Goal: Navigation & Orientation: Understand site structure

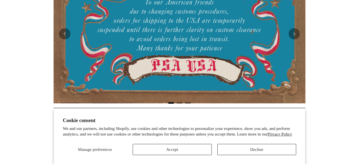
scroll to position [117, 0]
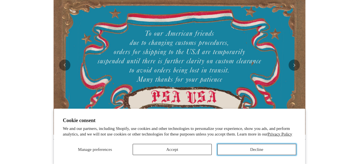
click at [259, 146] on button "Decline" at bounding box center [256, 149] width 79 height 11
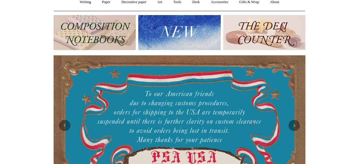
scroll to position [0, 0]
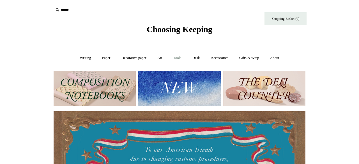
click at [179, 58] on link "Tools +" at bounding box center [177, 58] width 18 height 15
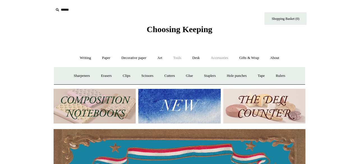
click at [226, 63] on link "Accessories +" at bounding box center [219, 58] width 27 height 15
click at [113, 75] on link "Pen cases" at bounding box center [117, 76] width 24 height 15
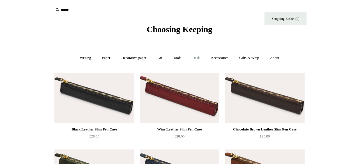
click at [198, 56] on link "Desk +" at bounding box center [196, 58] width 18 height 15
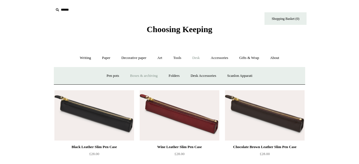
click at [140, 72] on link "Boxes & archiving" at bounding box center [144, 76] width 38 height 15
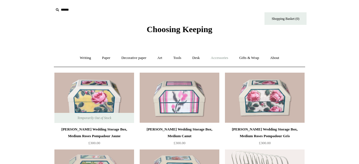
click at [214, 56] on link "Accessories +" at bounding box center [219, 58] width 27 height 15
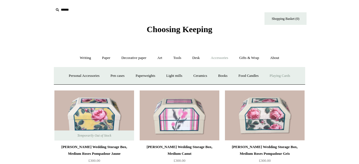
click at [291, 74] on link "Playing Cards" at bounding box center [279, 76] width 31 height 15
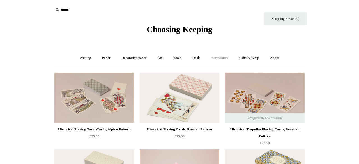
click at [227, 58] on link "Accessories +" at bounding box center [219, 58] width 27 height 15
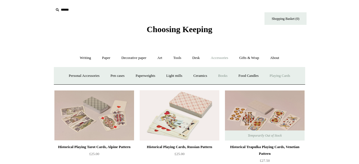
click at [218, 78] on link "Books" at bounding box center [222, 76] width 19 height 15
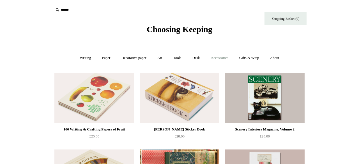
click at [229, 56] on link "Accessories +" at bounding box center [219, 58] width 27 height 15
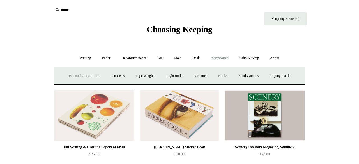
click at [82, 78] on link "Personal Accessories +" at bounding box center [84, 76] width 41 height 15
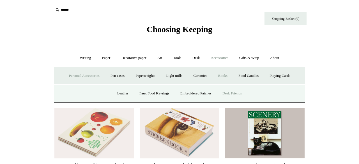
click at [234, 95] on link "Desk Friends" at bounding box center [231, 93] width 29 height 15
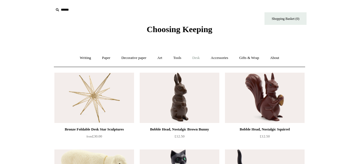
click at [197, 59] on link "Desk +" at bounding box center [196, 58] width 18 height 15
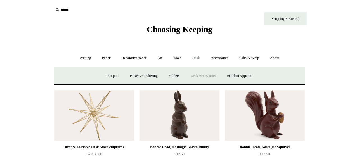
click at [212, 74] on link "Desk Accessories" at bounding box center [203, 76] width 36 height 15
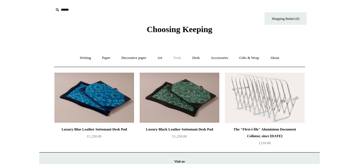
click at [178, 56] on link "Tools +" at bounding box center [177, 58] width 18 height 15
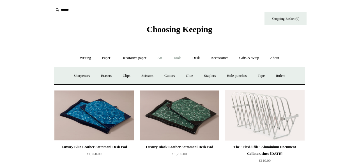
click at [163, 58] on link "Art +" at bounding box center [159, 58] width 15 height 15
click at [78, 56] on link "Writing +" at bounding box center [85, 58] width 21 height 15
click at [108, 56] on link "Paper +" at bounding box center [106, 58] width 18 height 15
click at [127, 58] on link "Decorative paper +" at bounding box center [133, 58] width 35 height 15
click at [160, 60] on link "Art +" at bounding box center [159, 58] width 15 height 15
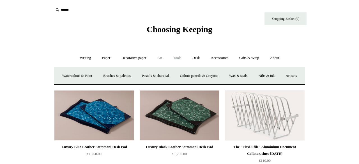
click at [180, 61] on link "Tools +" at bounding box center [177, 58] width 18 height 15
click at [214, 59] on link "Accessories +" at bounding box center [219, 58] width 27 height 15
click at [169, 74] on link "Light mills" at bounding box center [174, 76] width 26 height 15
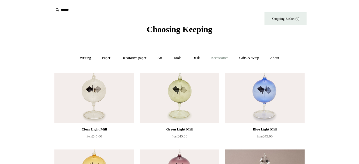
click at [224, 54] on link "Accessories +" at bounding box center [219, 58] width 27 height 15
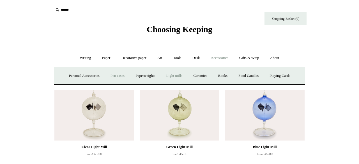
click at [107, 77] on link "Pen cases" at bounding box center [117, 76] width 24 height 15
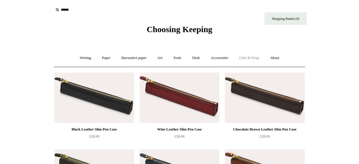
click at [254, 58] on link "Gifts & Wrap +" at bounding box center [249, 58] width 30 height 15
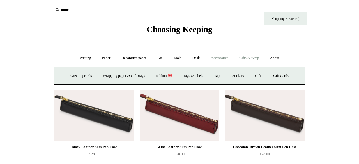
click at [215, 58] on link "Accessories +" at bounding box center [219, 58] width 27 height 15
click at [99, 57] on link "Paper +" at bounding box center [106, 58] width 18 height 15
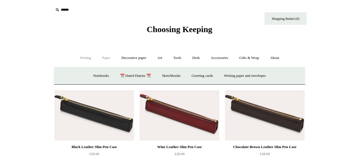
click at [82, 59] on link "Writing +" at bounding box center [85, 58] width 21 height 15
click at [135, 60] on link "Decorative paper +" at bounding box center [133, 58] width 35 height 15
click at [163, 57] on link "Art +" at bounding box center [159, 58] width 15 height 15
click at [180, 56] on link "Tools +" at bounding box center [177, 58] width 18 height 15
click at [202, 55] on link "Desk +" at bounding box center [196, 58] width 18 height 15
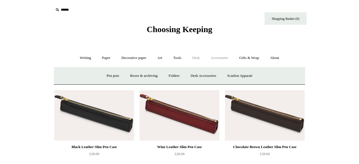
click at [224, 56] on link "Accessories +" at bounding box center [219, 58] width 27 height 15
click at [250, 57] on link "Gifts & Wrap +" at bounding box center [249, 58] width 30 height 15
click at [268, 59] on ul "Writing + Pens by brand + [GEOGRAPHIC_DATA] Lamy Ohnishi Seisakusho [GEOGRAPHIC…" at bounding box center [179, 58] width 209 height 15
click at [279, 55] on link "About +" at bounding box center [274, 58] width 19 height 15
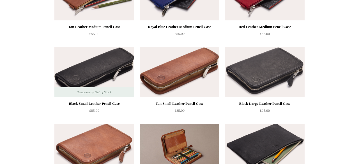
scroll to position [437, 0]
